Goal: Information Seeking & Learning: Learn about a topic

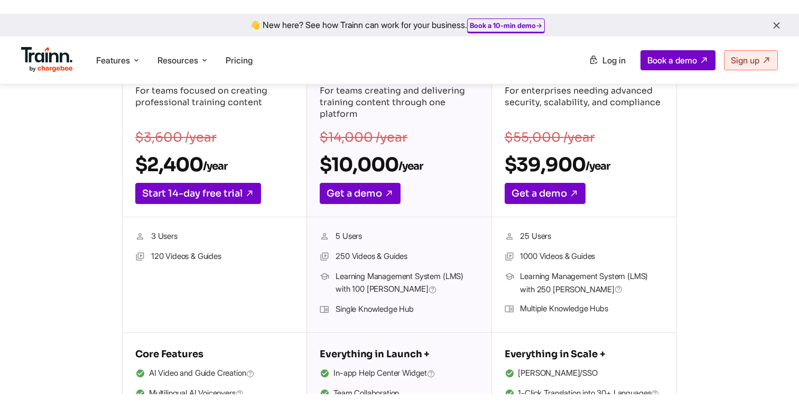
scroll to position [212, 0]
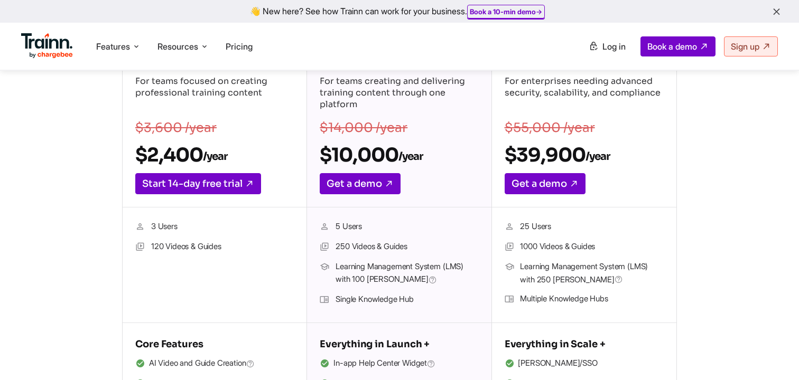
drag, startPoint x: 335, startPoint y: 245, endPoint x: 432, endPoint y: 248, distance: 96.7
click at [432, 248] on li "250 Videos & Guides" at bounding box center [399, 247] width 158 height 14
click at [414, 246] on li "250 Videos & Guides" at bounding box center [399, 247] width 158 height 14
drag, startPoint x: 414, startPoint y: 246, endPoint x: 344, endPoint y: 246, distance: 70.3
click at [344, 246] on li "250 Videos & Guides" at bounding box center [399, 247] width 158 height 14
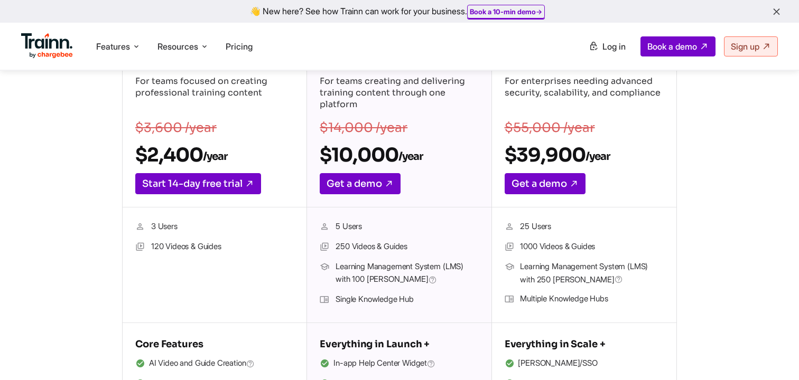
click at [359, 247] on li "250 Videos & Guides" at bounding box center [399, 247] width 158 height 14
drag, startPoint x: 335, startPoint y: 246, endPoint x: 417, endPoint y: 246, distance: 81.4
click at [417, 246] on li "250 Videos & Guides" at bounding box center [399, 247] width 158 height 14
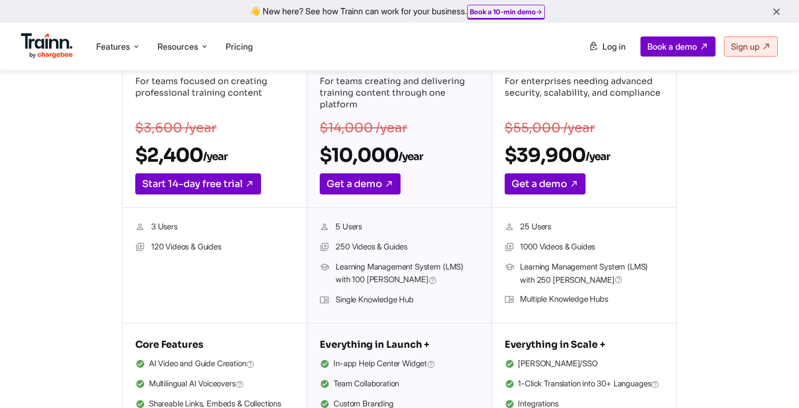
click at [91, 162] on div "Launch For teams focused on creating professional training content $3,600 /year…" at bounding box center [399, 240] width 672 height 407
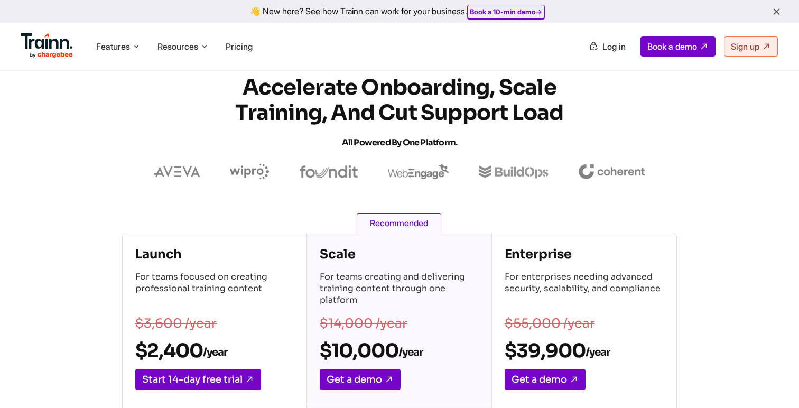
scroll to position [110, 0]
